Goal: Task Accomplishment & Management: Manage account settings

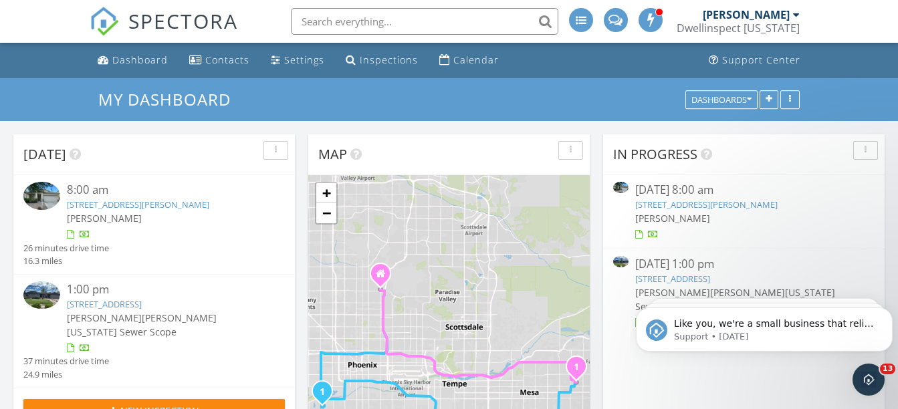
click at [237, 217] on div "[PERSON_NAME]" at bounding box center [165, 218] width 196 height 14
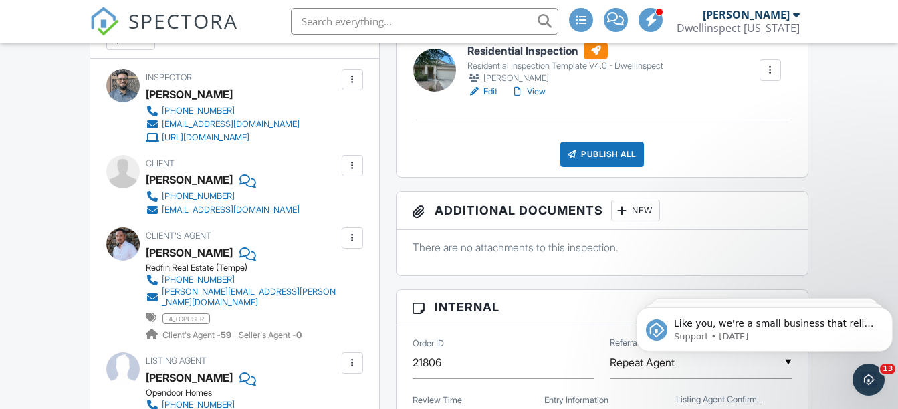
scroll to position [535, 0]
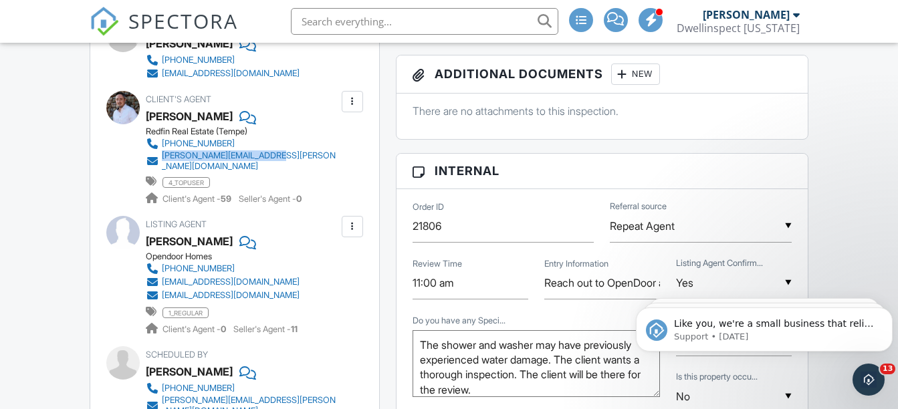
drag, startPoint x: 351, startPoint y: 154, endPoint x: 160, endPoint y: 159, distance: 191.3
click at [160, 159] on div "Client's Agent Patrick Russey Redfin Real Estate (Tempe) (602) 818-2383 patrick…" at bounding box center [274, 148] width 257 height 114
copy link "patrick.russey@redfin.com"
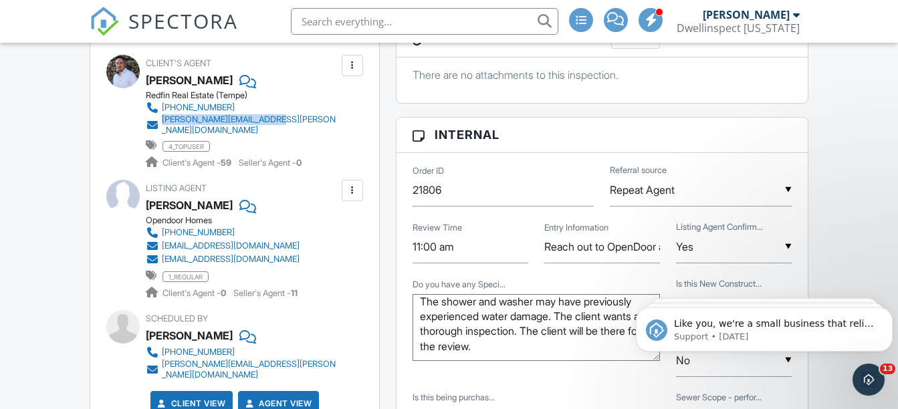
scroll to position [602, 0]
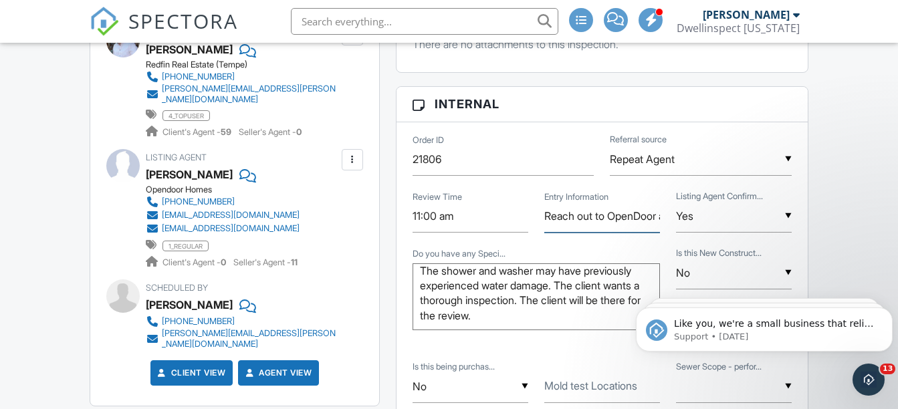
click at [619, 209] on input "Reach out to OpenDoor at 888-352-7075" at bounding box center [602, 216] width 116 height 33
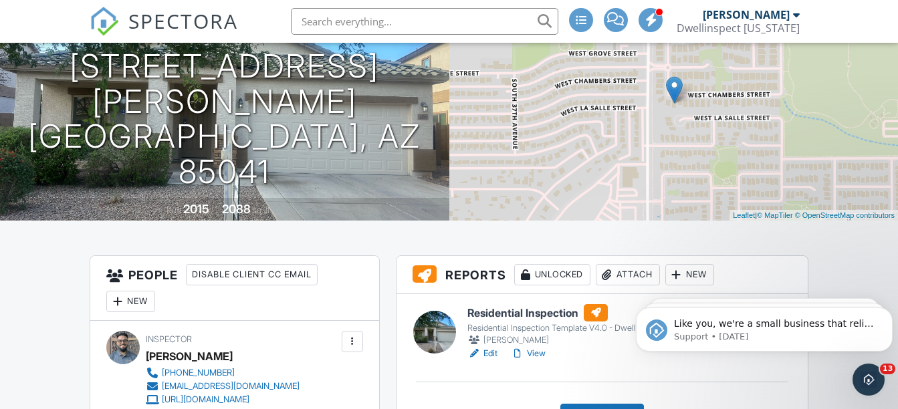
scroll to position [201, 0]
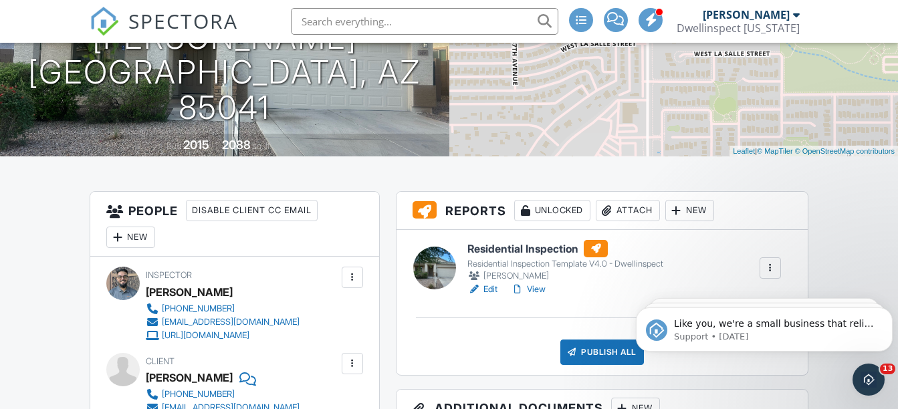
click at [535, 290] on link "View" at bounding box center [528, 289] width 35 height 13
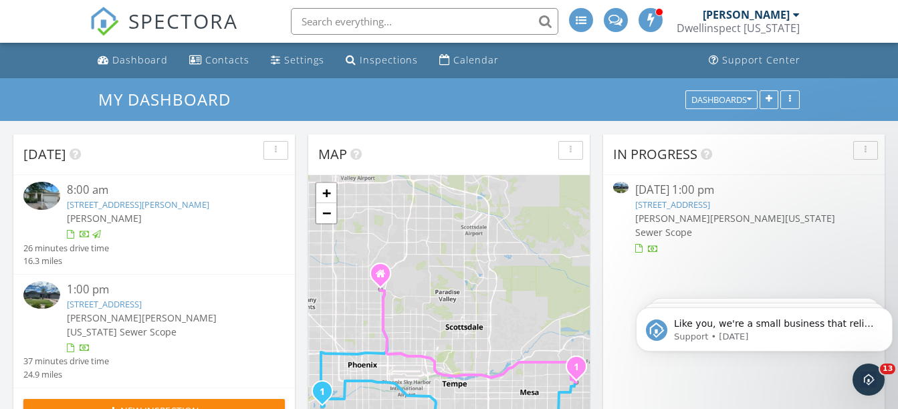
click at [220, 335] on div "[PERSON_NAME] [PERSON_NAME] [US_STATE] Sewer Scope" at bounding box center [165, 325] width 196 height 28
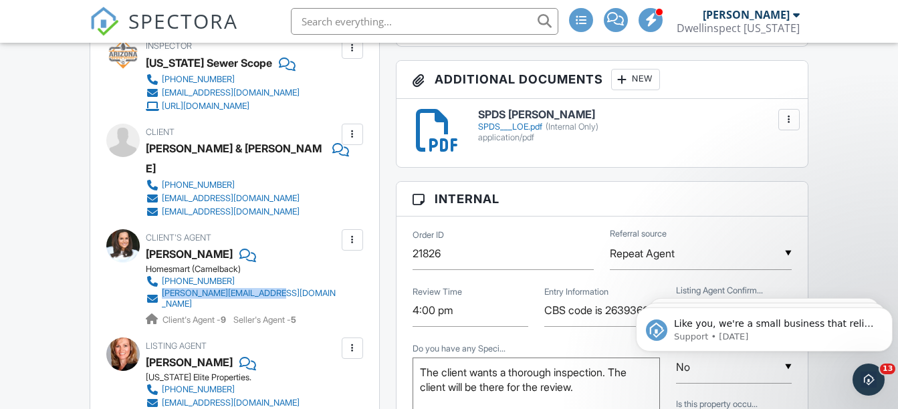
drag, startPoint x: 346, startPoint y: 274, endPoint x: 163, endPoint y: 280, distance: 183.3
click at [163, 280] on div "Client's Agent Francie Dennis Homesmart (Camelback) (602) 290-4335 francie@fran…" at bounding box center [274, 278] width 257 height 98
copy div "francie@franciedennis.com"
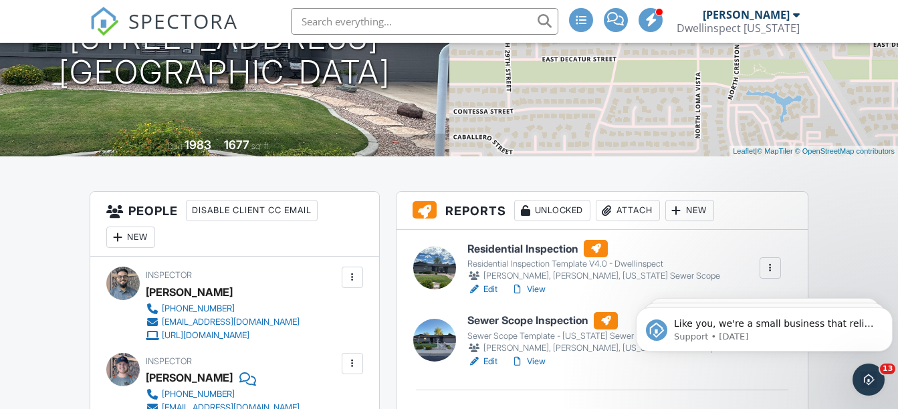
click at [538, 291] on link "View" at bounding box center [528, 289] width 35 height 13
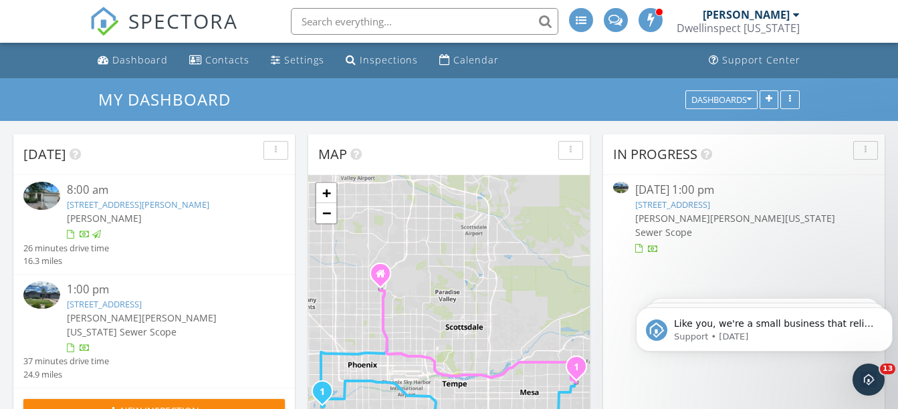
click at [236, 322] on div "[PERSON_NAME] [PERSON_NAME] [US_STATE] Sewer Scope" at bounding box center [165, 325] width 196 height 28
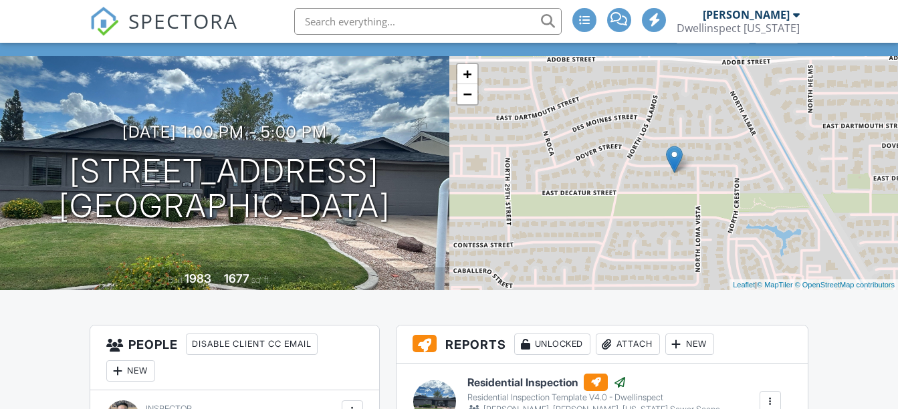
click at [183, 25] on span "SPECTORA" at bounding box center [183, 21] width 110 height 28
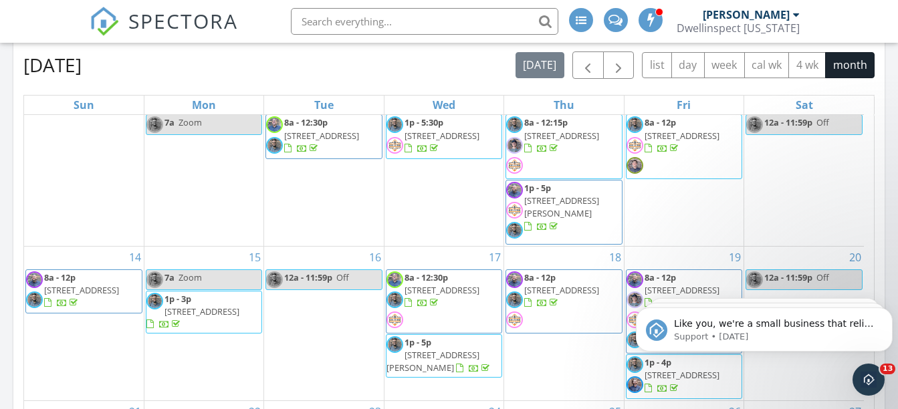
scroll to position [111, 0]
